Goal: Transaction & Acquisition: Subscribe to service/newsletter

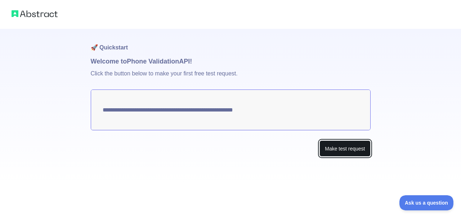
click at [349, 148] on button "Make test request" at bounding box center [345, 148] width 51 height 16
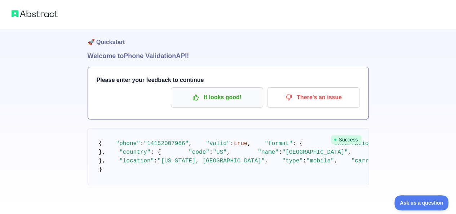
scroll to position [15, 0]
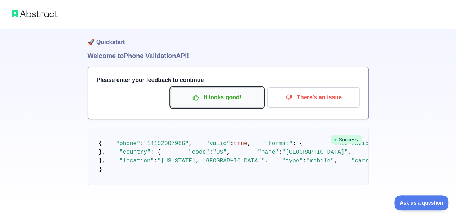
click at [226, 91] on p "It looks good!" at bounding box center [216, 97] width 81 height 12
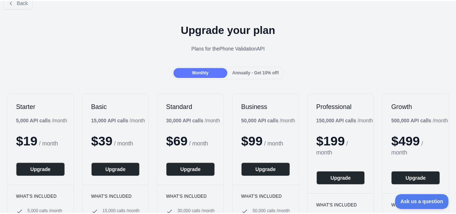
scroll to position [13, 0]
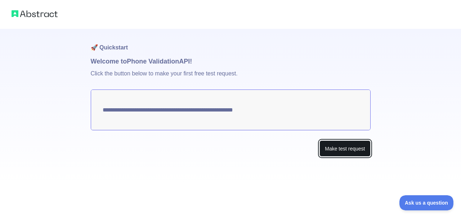
click at [335, 144] on button "Make test request" at bounding box center [345, 148] width 51 height 16
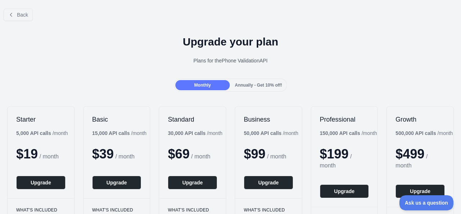
scroll to position [121, 0]
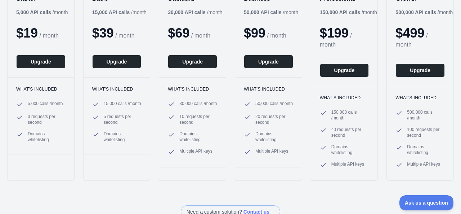
click at [42, 102] on span "5,000 calls / month" at bounding box center [45, 104] width 35 height 7
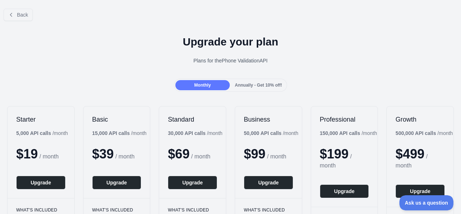
click at [258, 88] on div "Annually - Get 10% off!" at bounding box center [258, 85] width 54 height 10
